Goal: Information Seeking & Learning: Learn about a topic

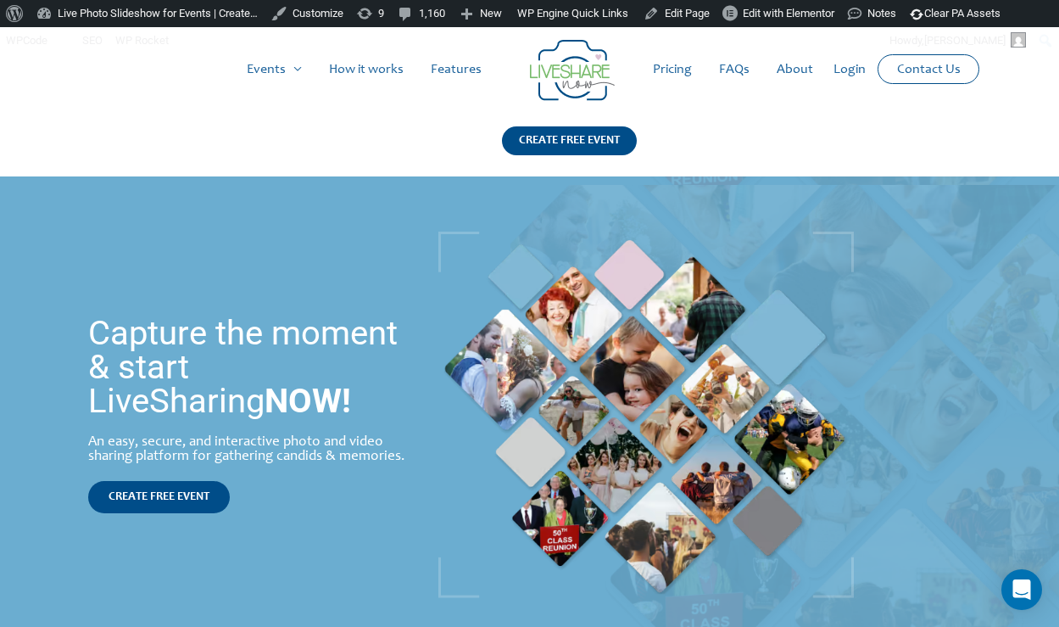
click at [675, 64] on link "Pricing" at bounding box center [673, 69] width 66 height 54
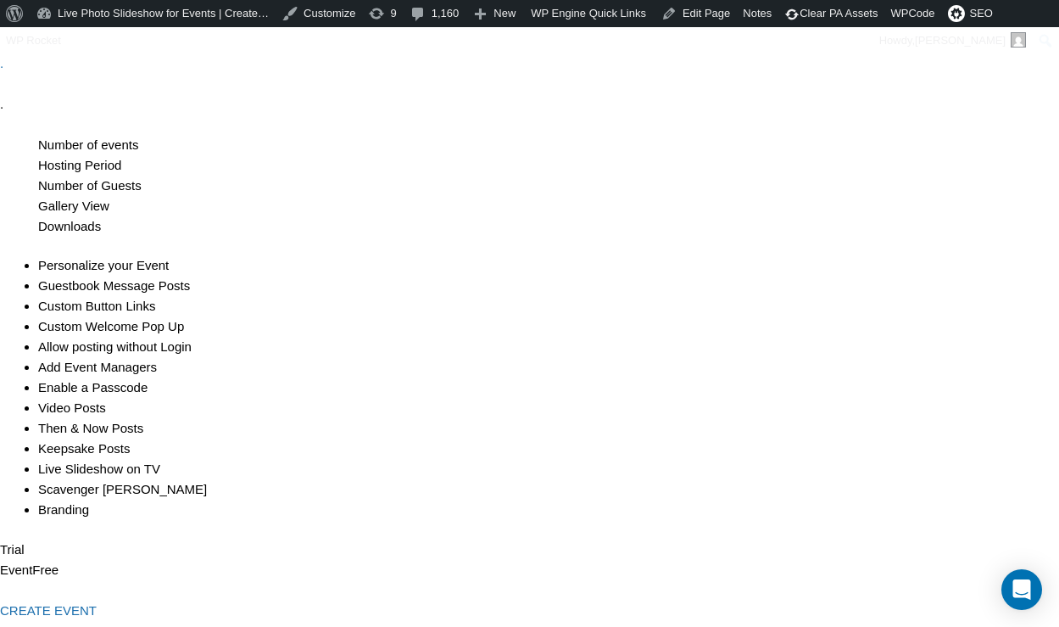
scroll to position [237, 0]
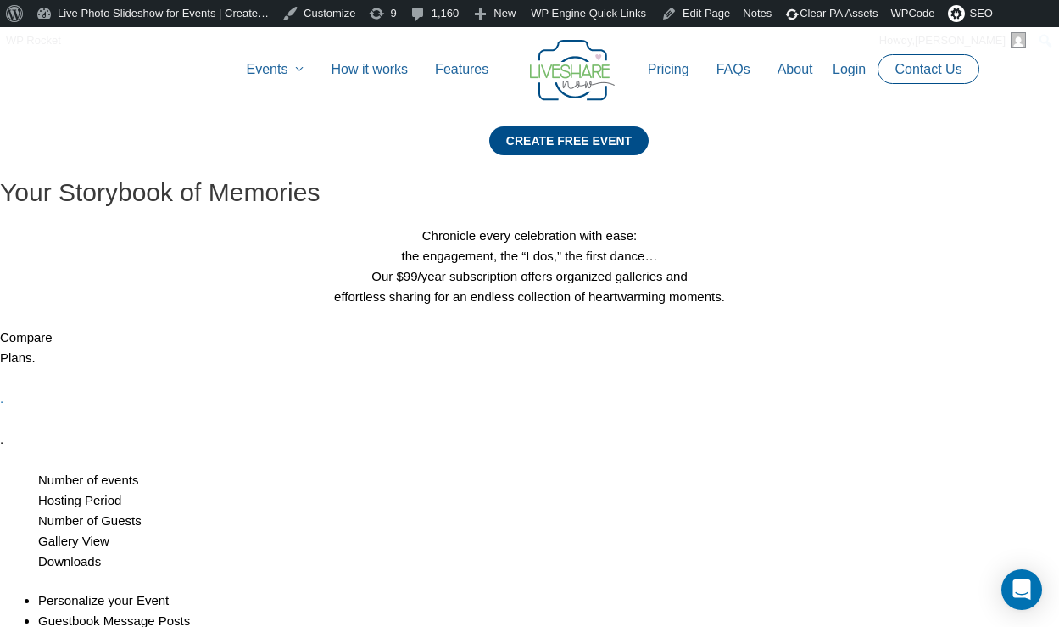
click at [723, 53] on link "FAQs" at bounding box center [733, 69] width 61 height 54
click at [673, 67] on link "Pricing" at bounding box center [668, 69] width 69 height 54
click at [552, 70] on img at bounding box center [572, 70] width 85 height 61
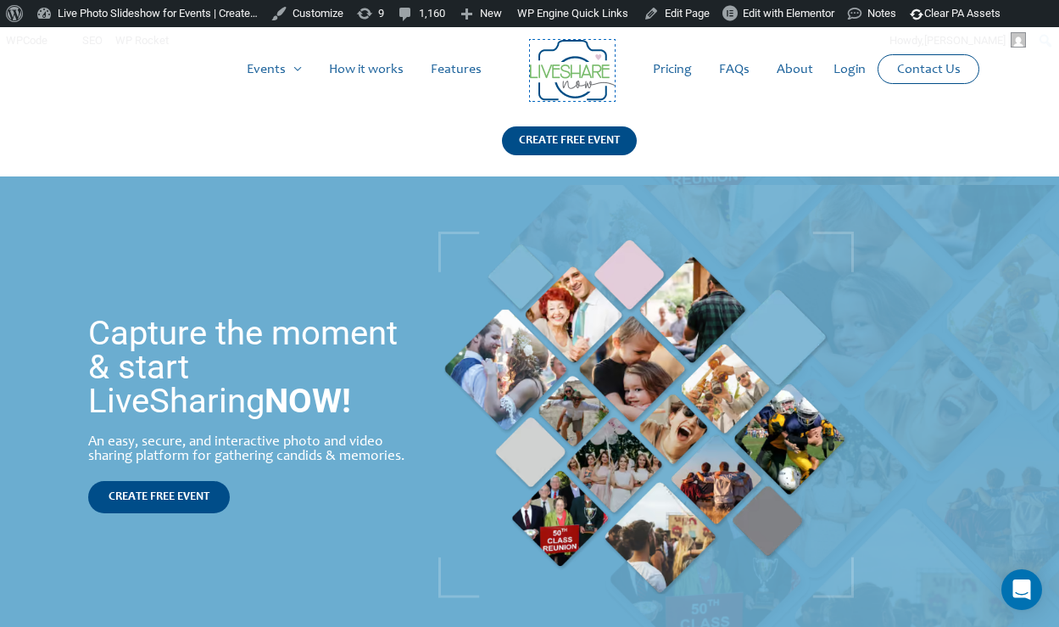
click at [581, 75] on img at bounding box center [572, 70] width 85 height 61
click at [466, 76] on link "Features" at bounding box center [456, 69] width 78 height 54
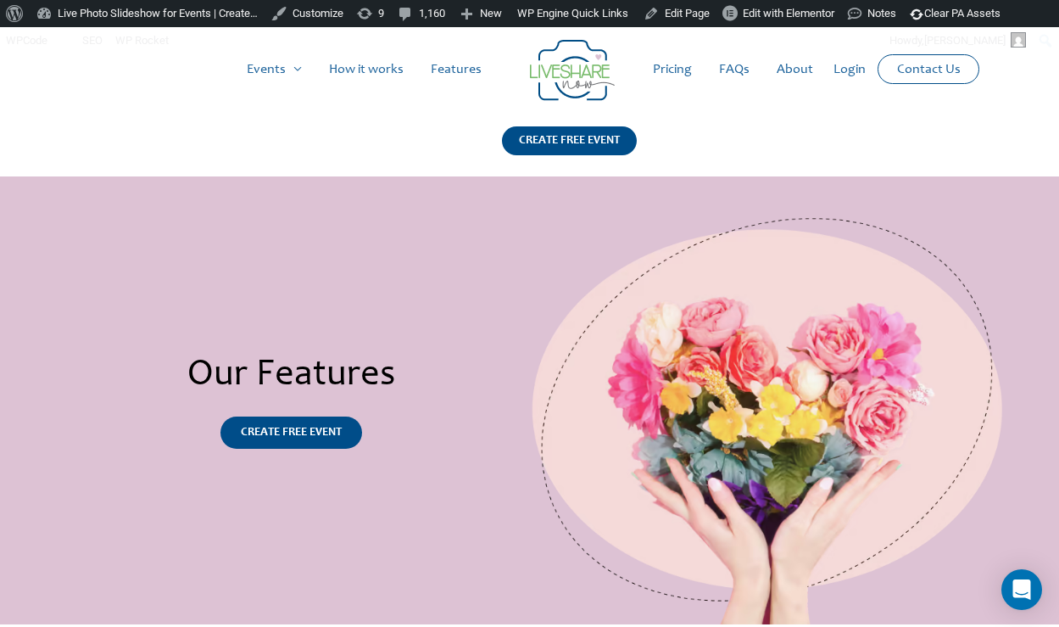
click at [386, 76] on link "How it works" at bounding box center [367, 69] width 102 height 54
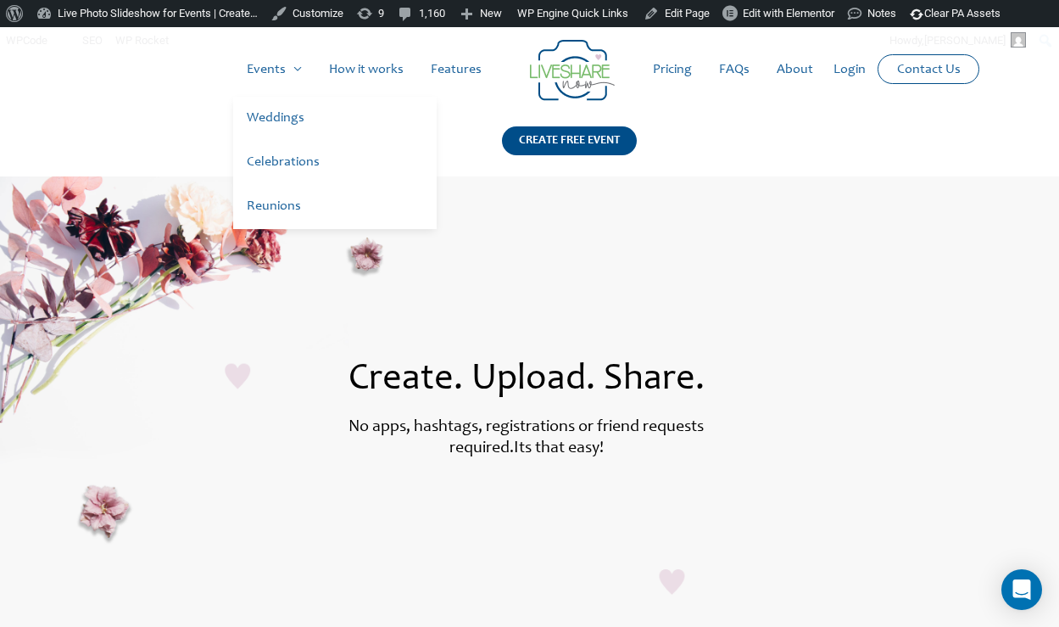
click at [282, 75] on link "Events" at bounding box center [274, 69] width 82 height 54
click at [282, 115] on link "Weddings" at bounding box center [335, 119] width 204 height 44
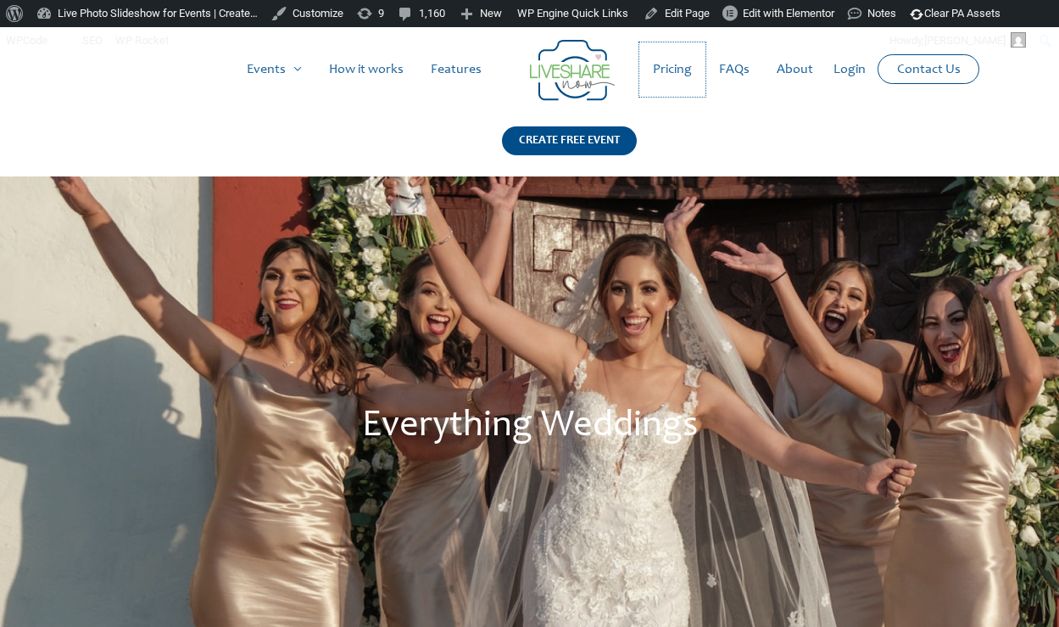
click at [673, 70] on link "Pricing" at bounding box center [673, 69] width 66 height 54
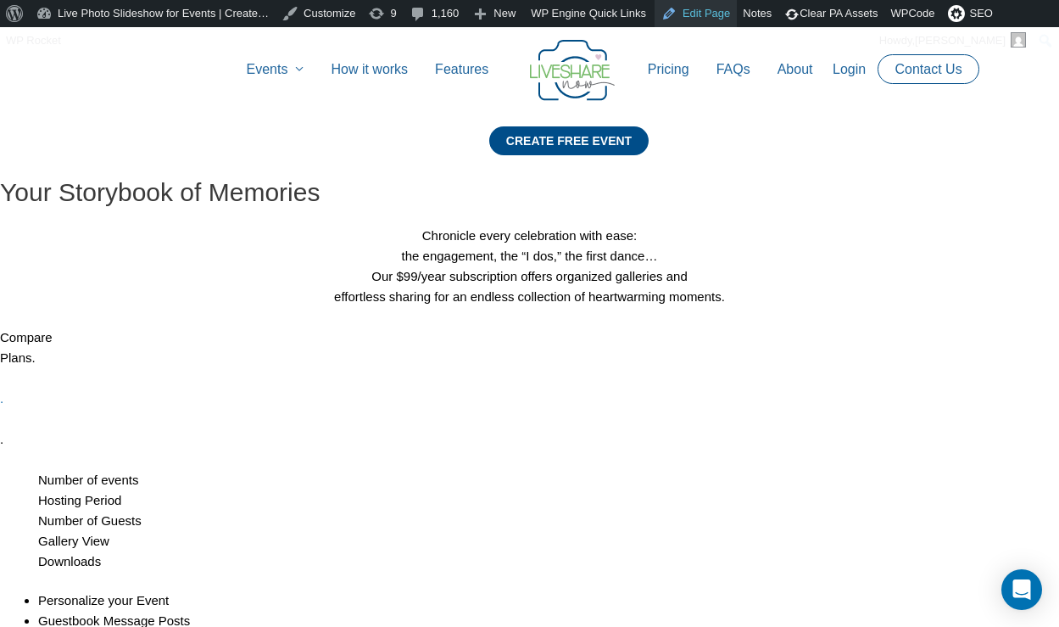
click at [725, 18] on link "Edit Page" at bounding box center [696, 13] width 82 height 27
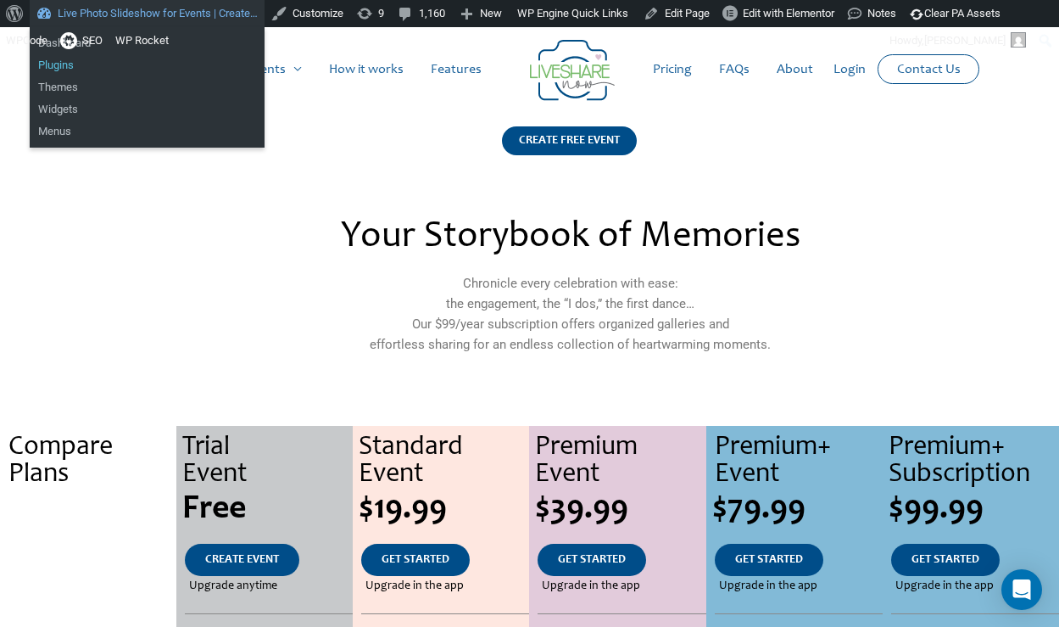
click at [67, 70] on link "Plugins" at bounding box center [147, 65] width 235 height 22
